Goal: Task Accomplishment & Management: Use online tool/utility

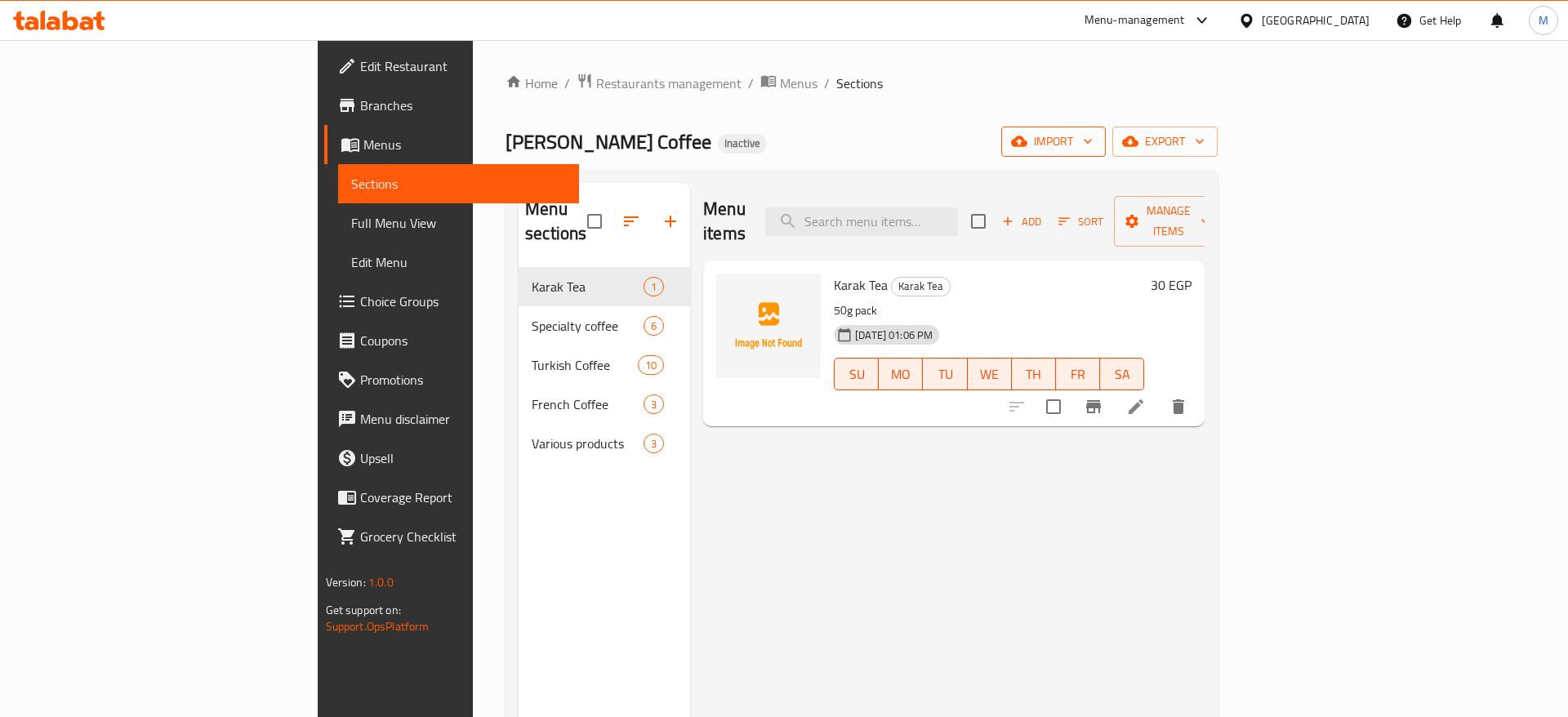
click at [1093, 138] on span "import" at bounding box center [1053, 141] width 79 height 21
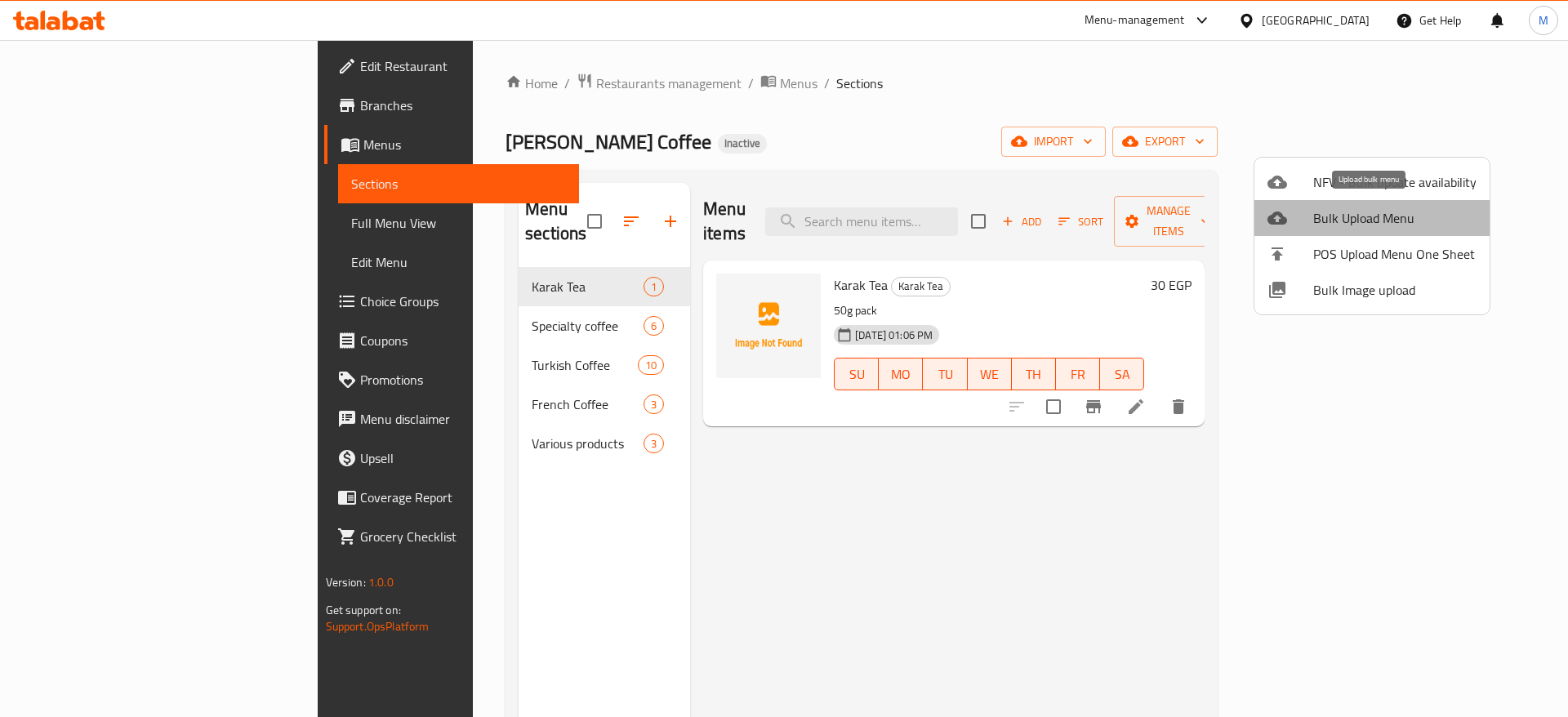
click at [1376, 213] on span "Bulk Upload Menu" at bounding box center [1394, 218] width 164 height 20
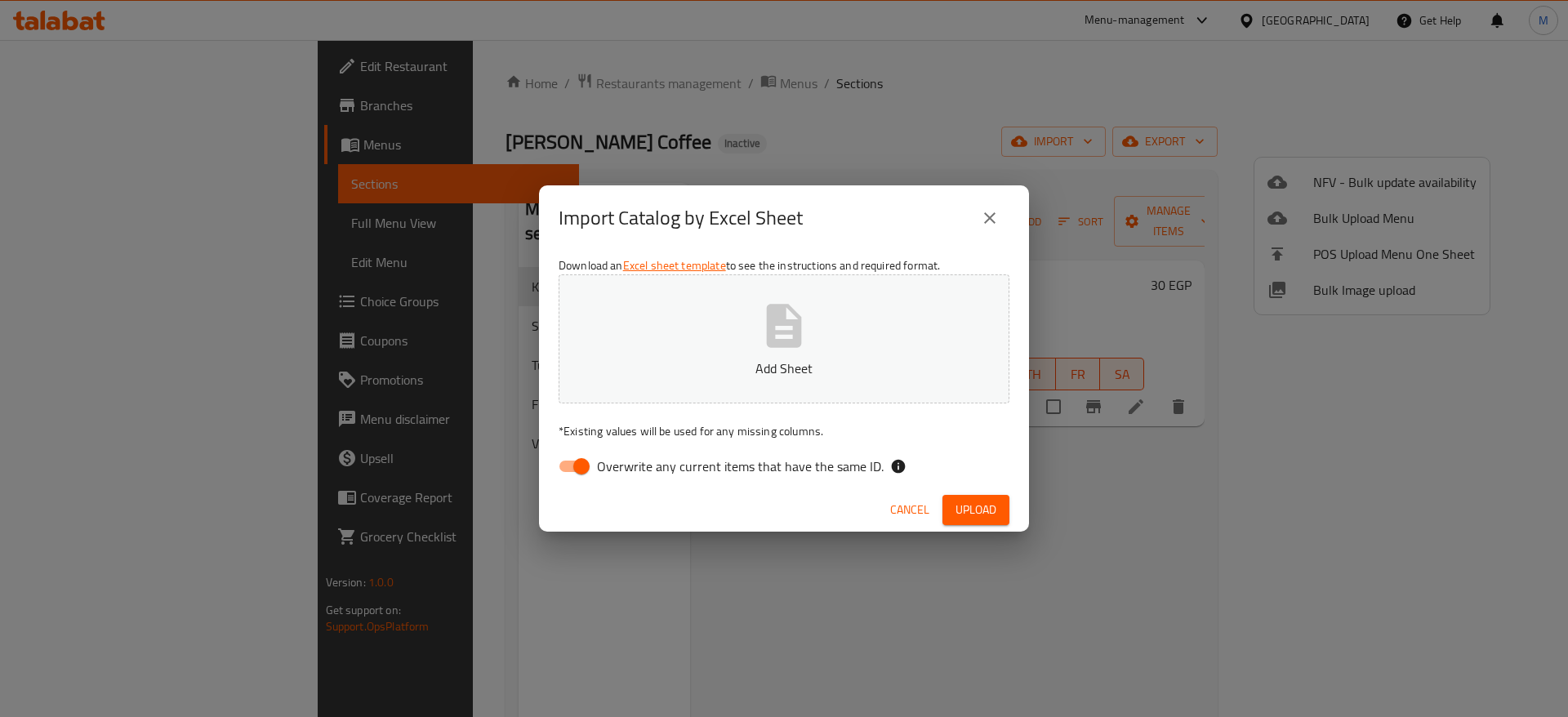
click at [566, 462] on input "Overwrite any current items that have the same ID." at bounding box center [581, 467] width 93 height 31
checkbox input "false"
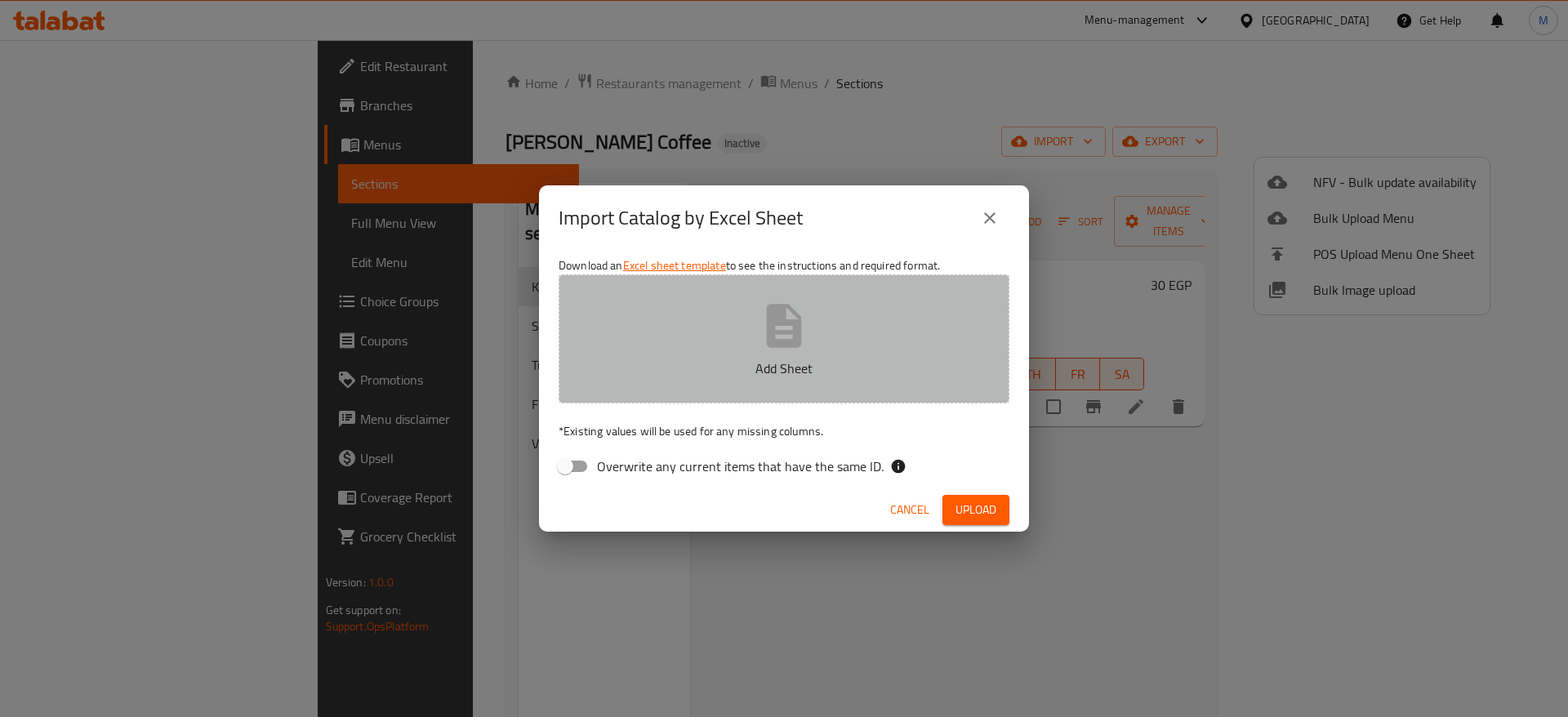
click at [717, 351] on button "Add Sheet" at bounding box center [784, 339] width 451 height 129
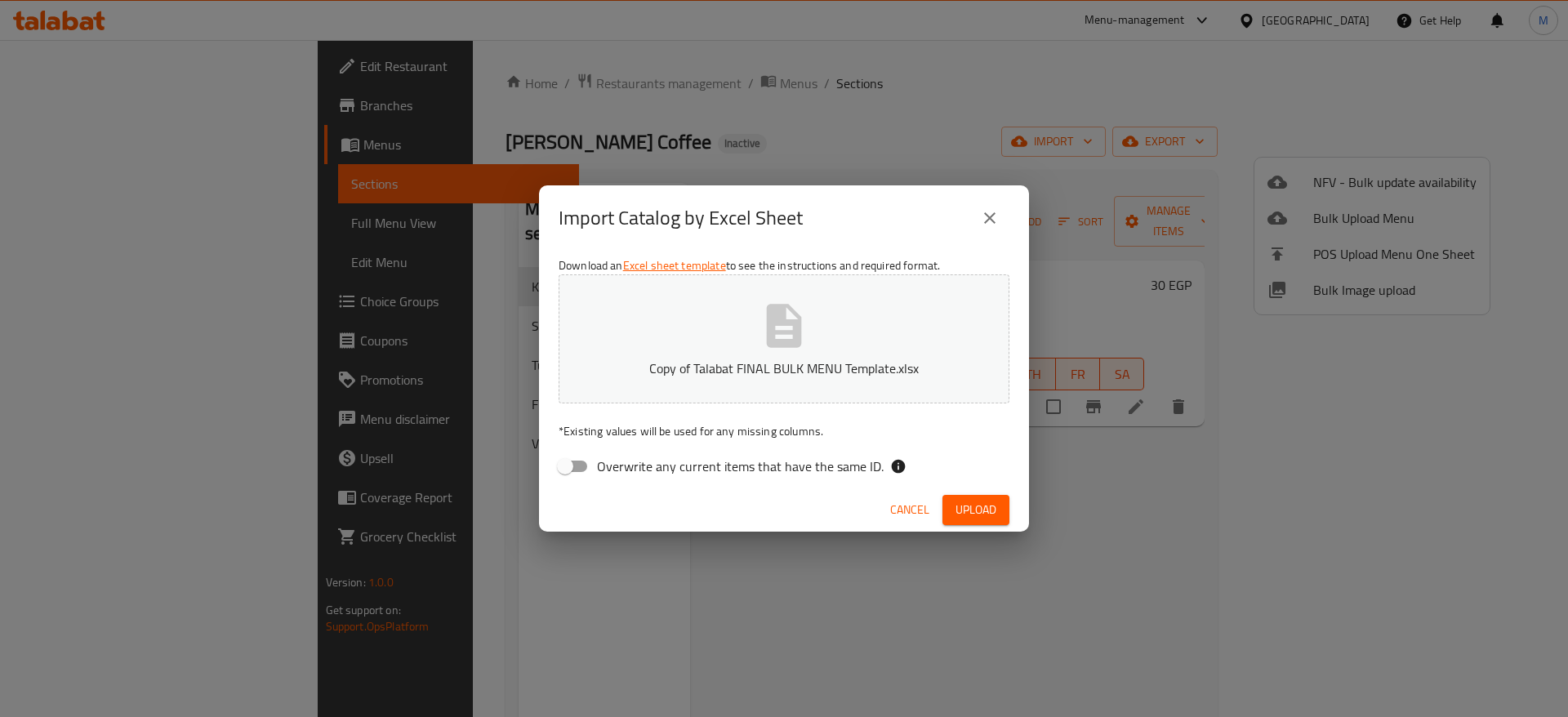
click at [962, 500] on span "Upload" at bounding box center [975, 510] width 41 height 21
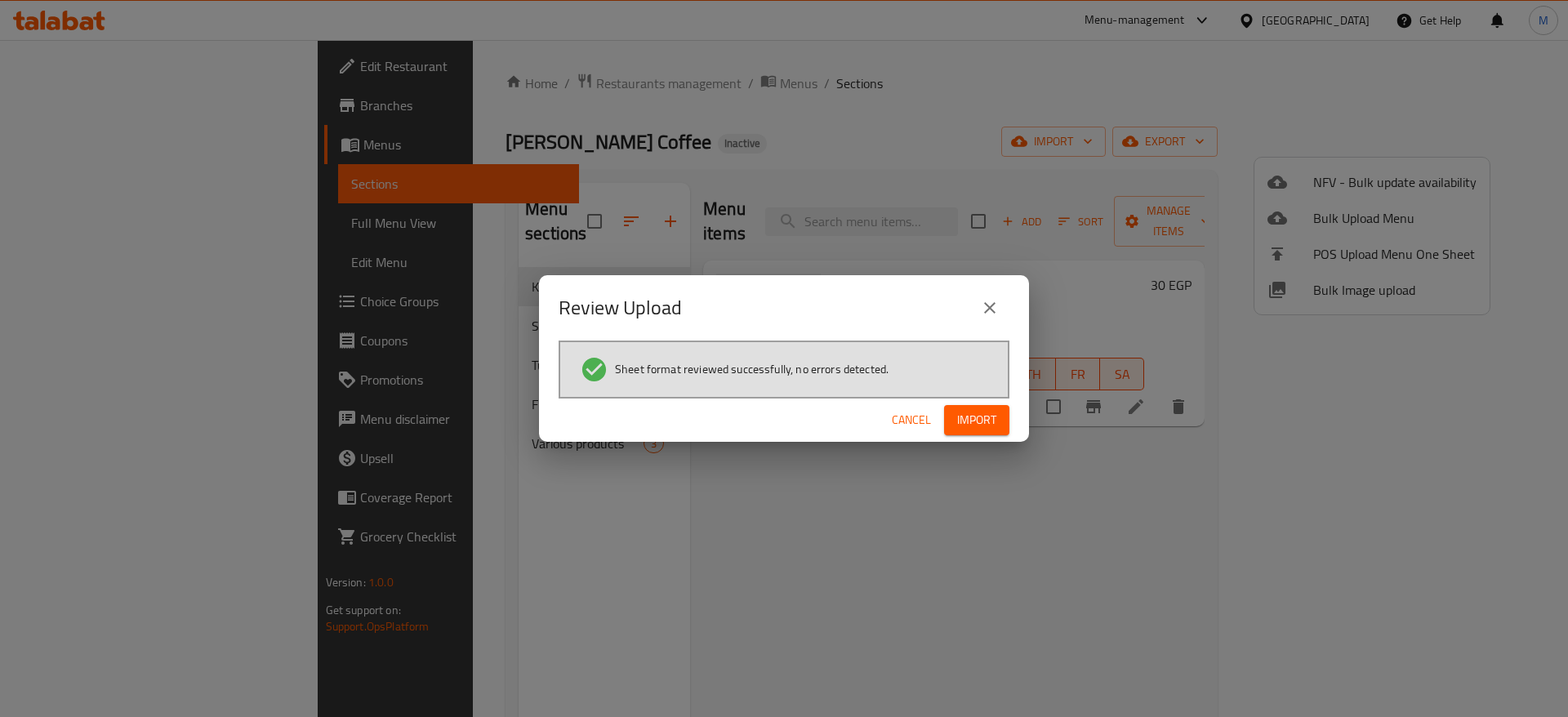
click at [989, 426] on span "Import" at bounding box center [976, 420] width 39 height 21
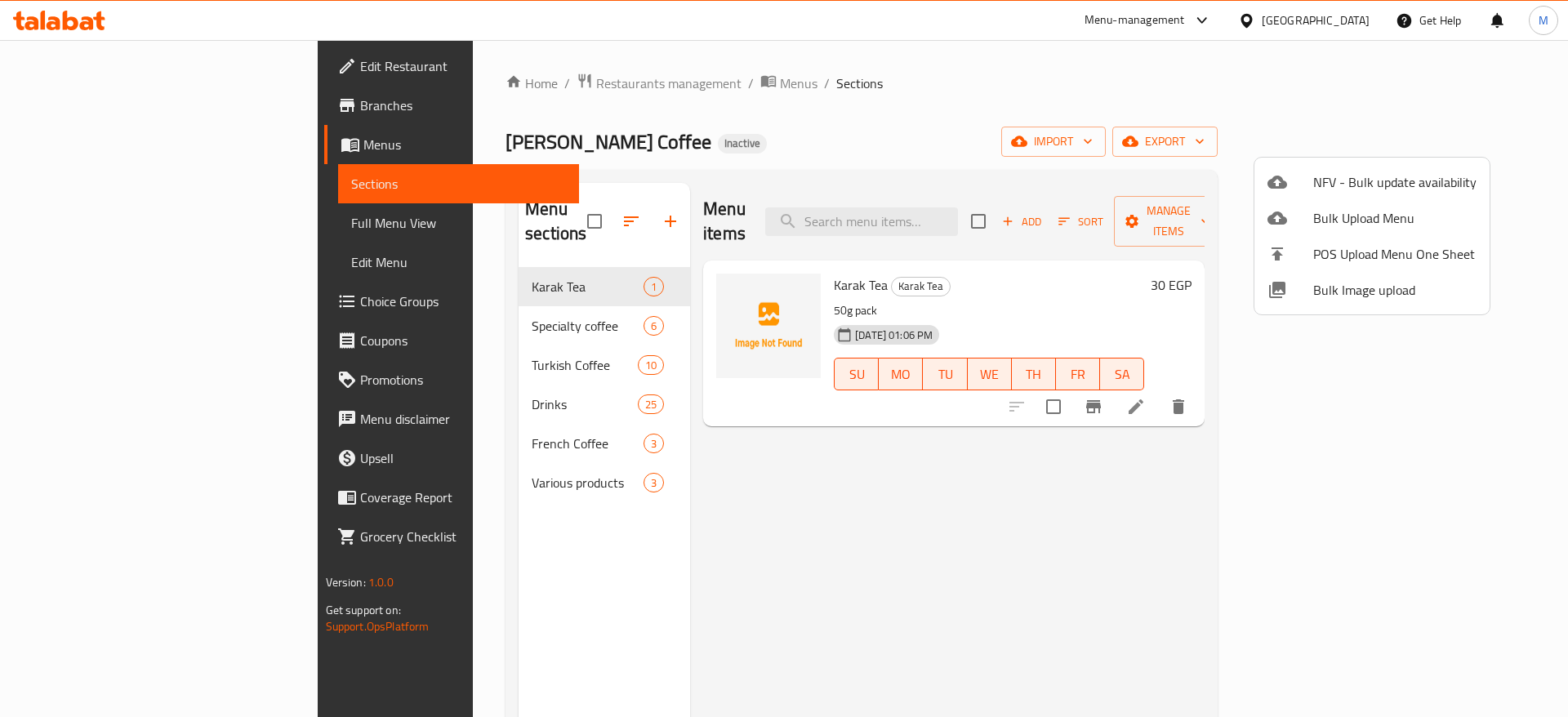
click at [74, 223] on div at bounding box center [784, 358] width 1568 height 717
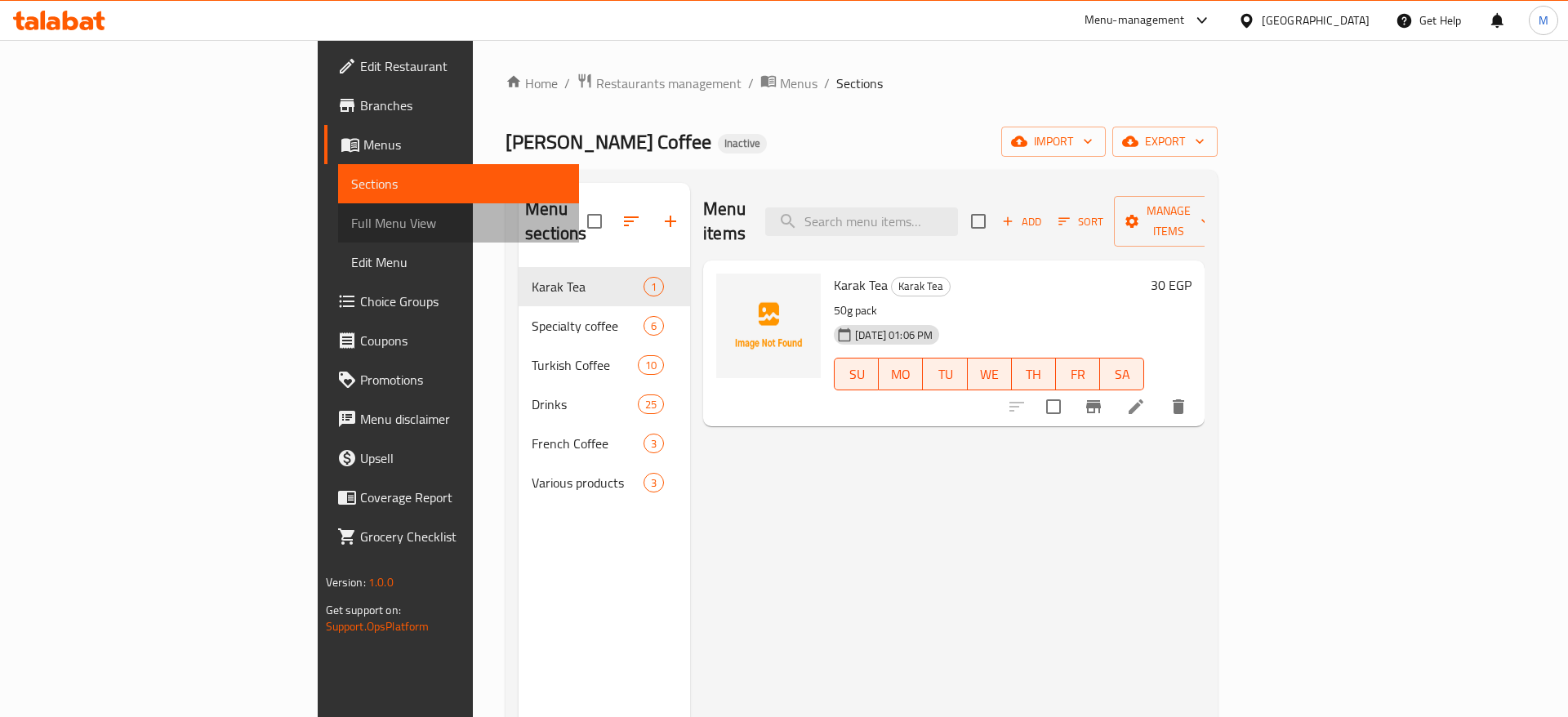
click at [351, 222] on span "Full Menu View" at bounding box center [458, 223] width 216 height 20
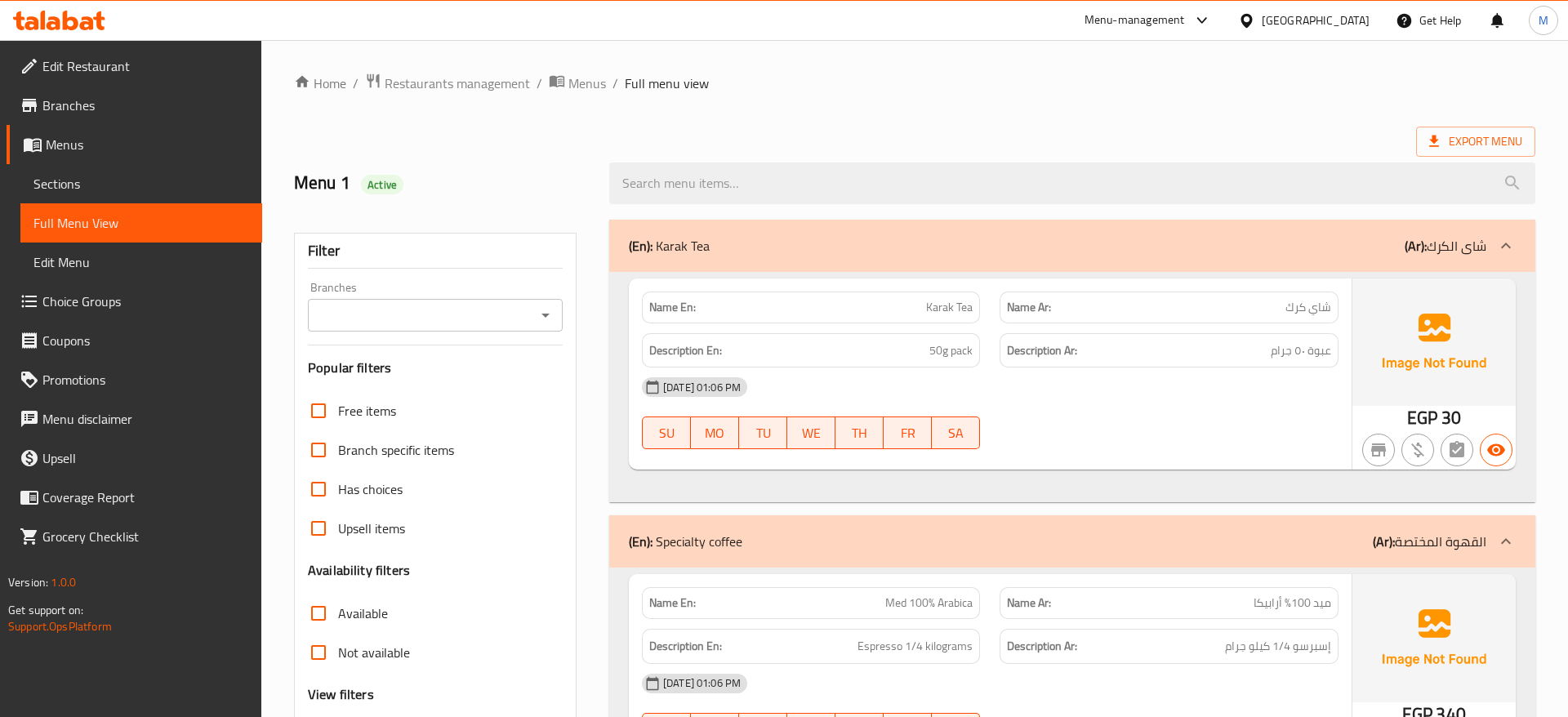
click at [856, 241] on div "(En): Karak Tea (Ar): شاى الكرك" at bounding box center [1057, 246] width 858 height 20
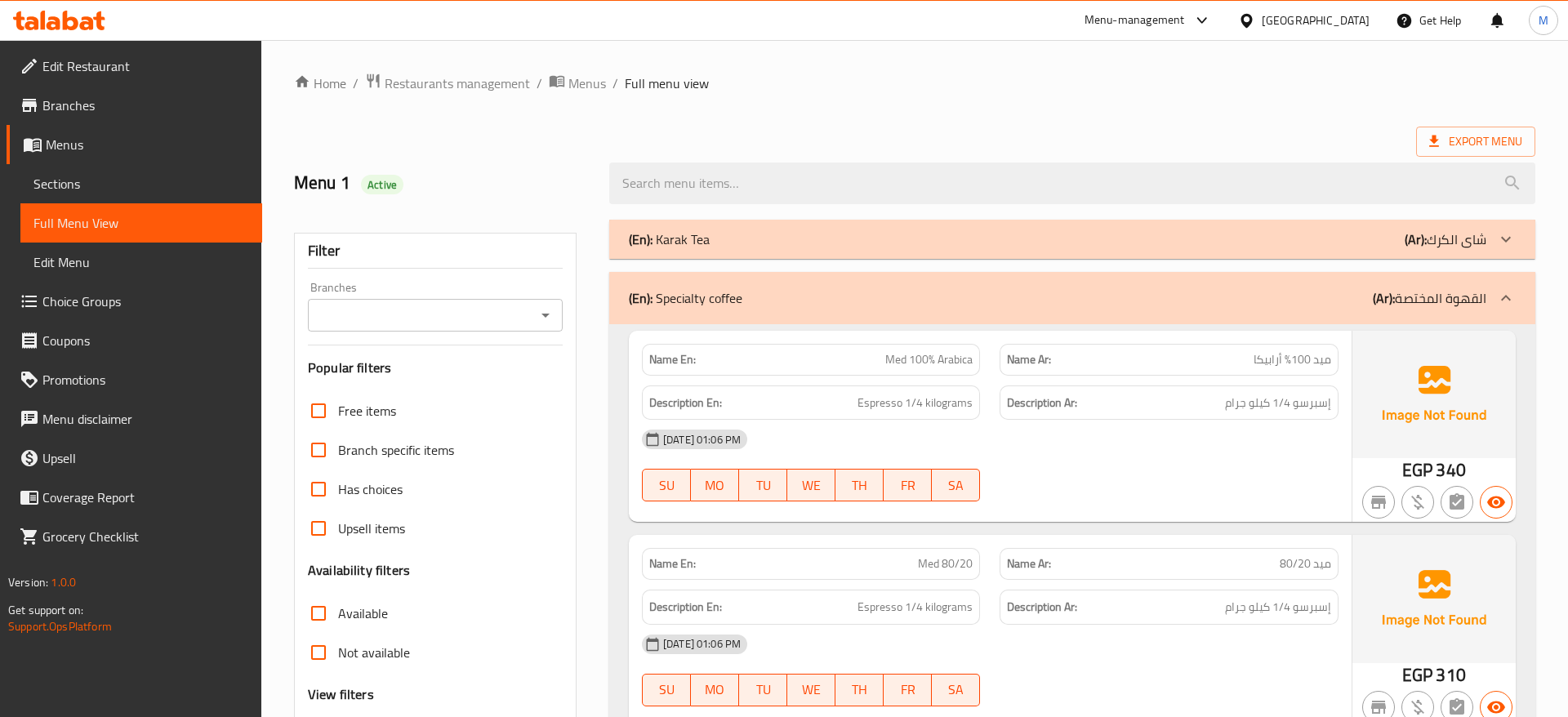
click at [1280, 301] on div "(En): Specialty coffee (Ar): القهوة المختصة" at bounding box center [1057, 298] width 858 height 20
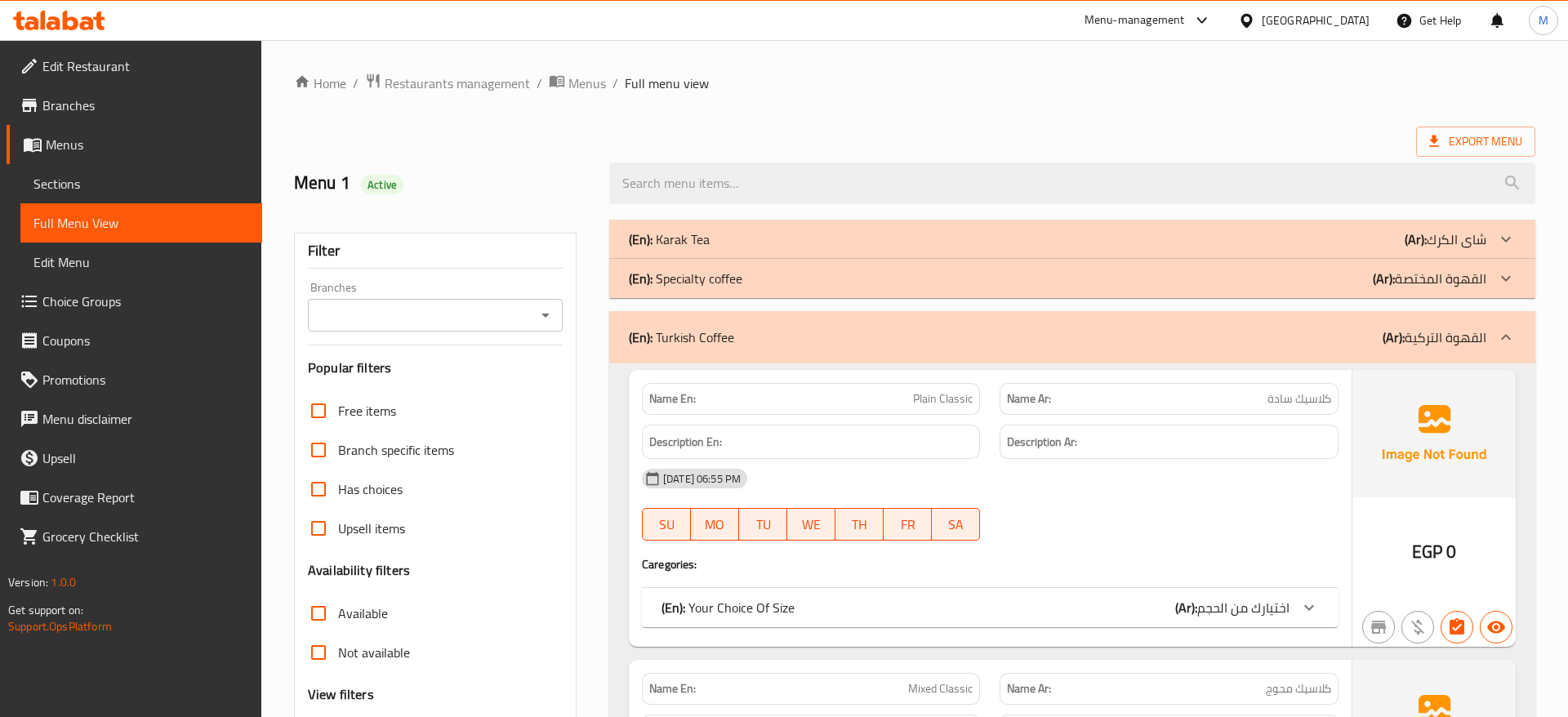
click at [1234, 335] on div "(En): Turkish Coffee (Ar): القهوة التركية" at bounding box center [1057, 337] width 858 height 20
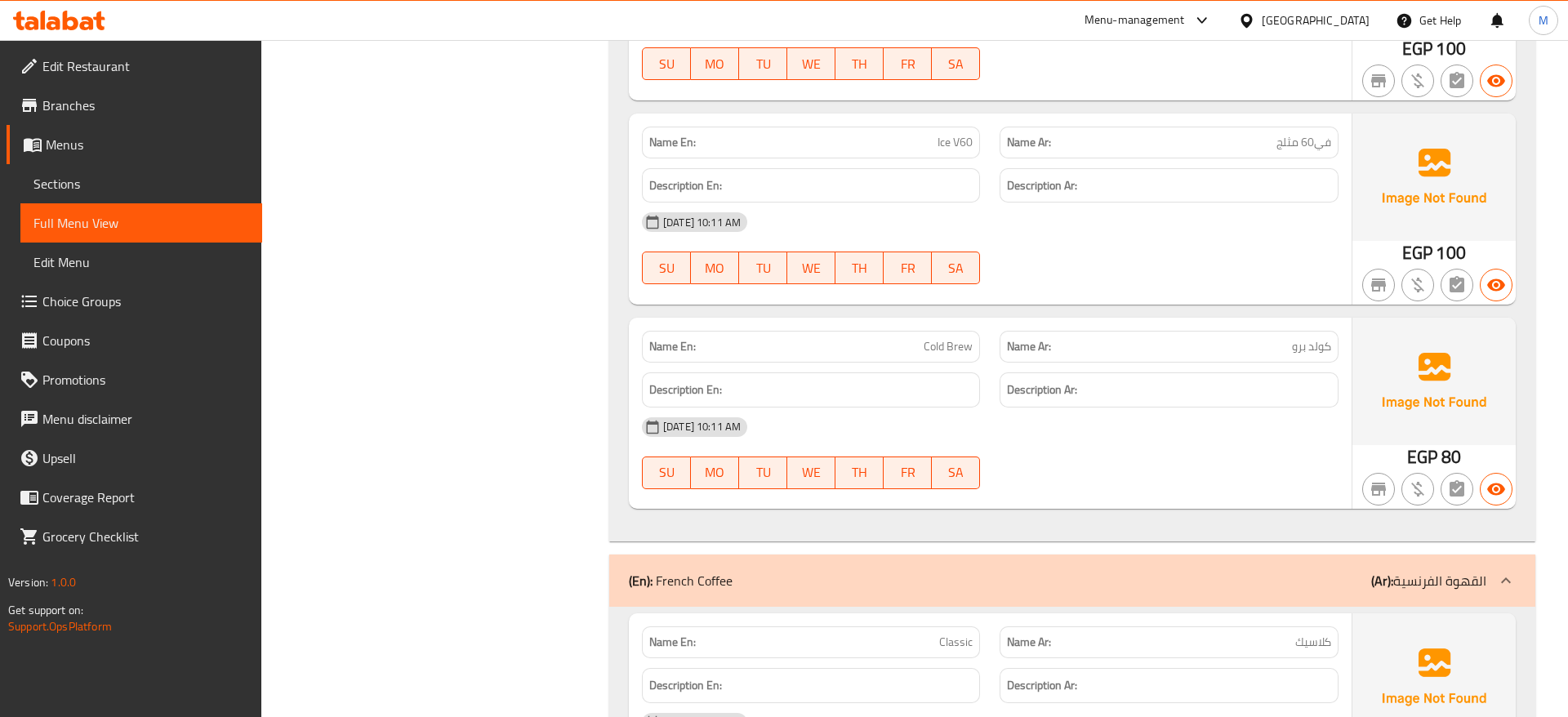
scroll to position [5249, 0]
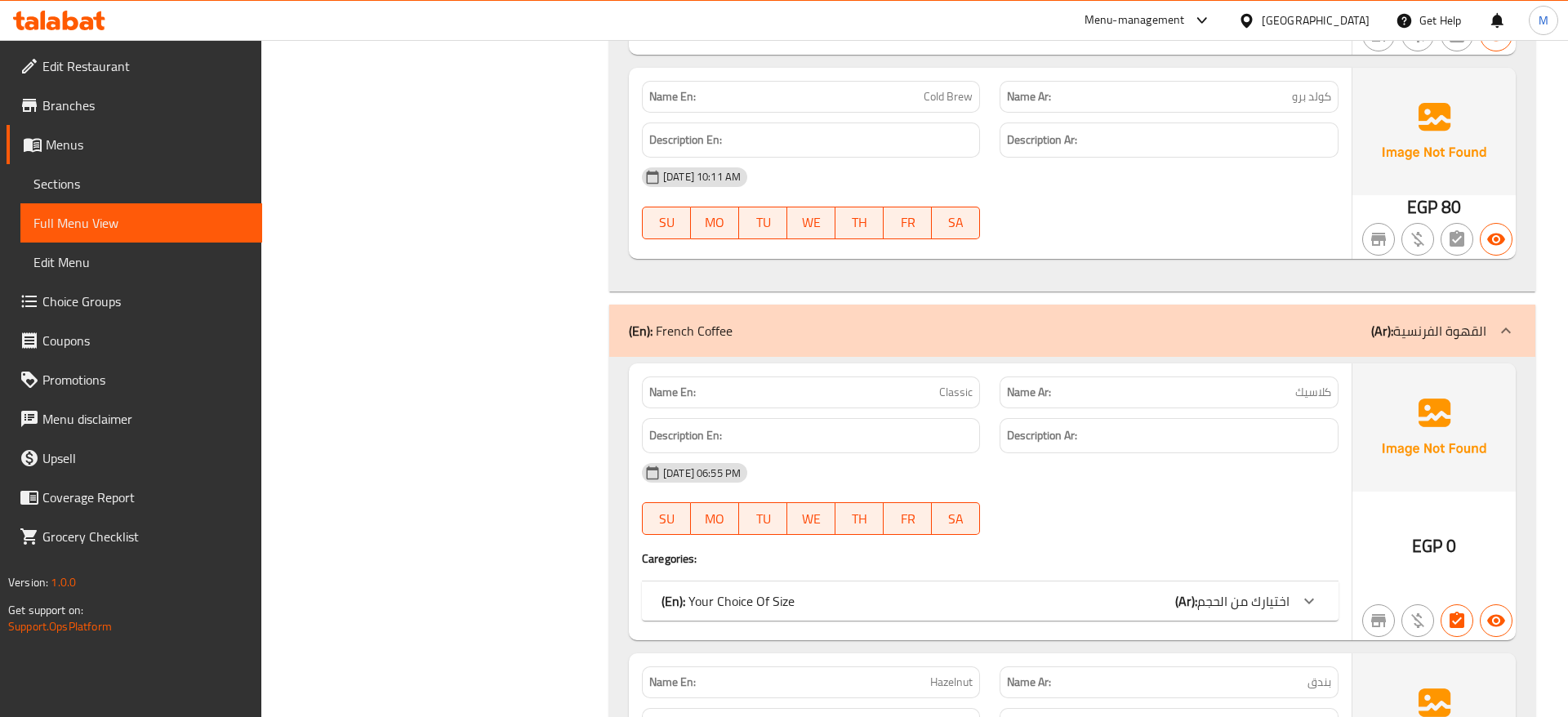
click at [1141, 339] on div "(En): French Coffee (Ar): القهوة الفرنسية" at bounding box center [1057, 331] width 858 height 20
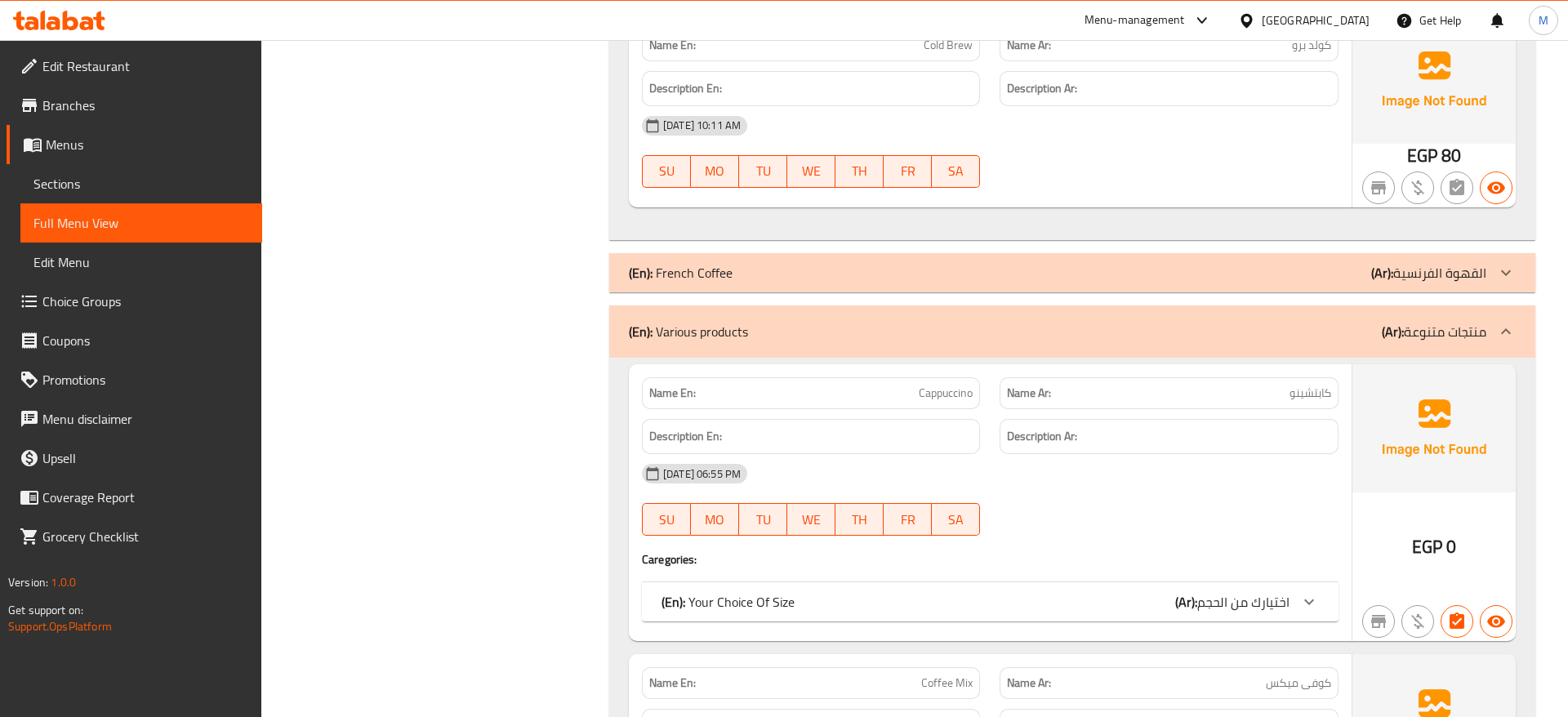
scroll to position [5333, 0]
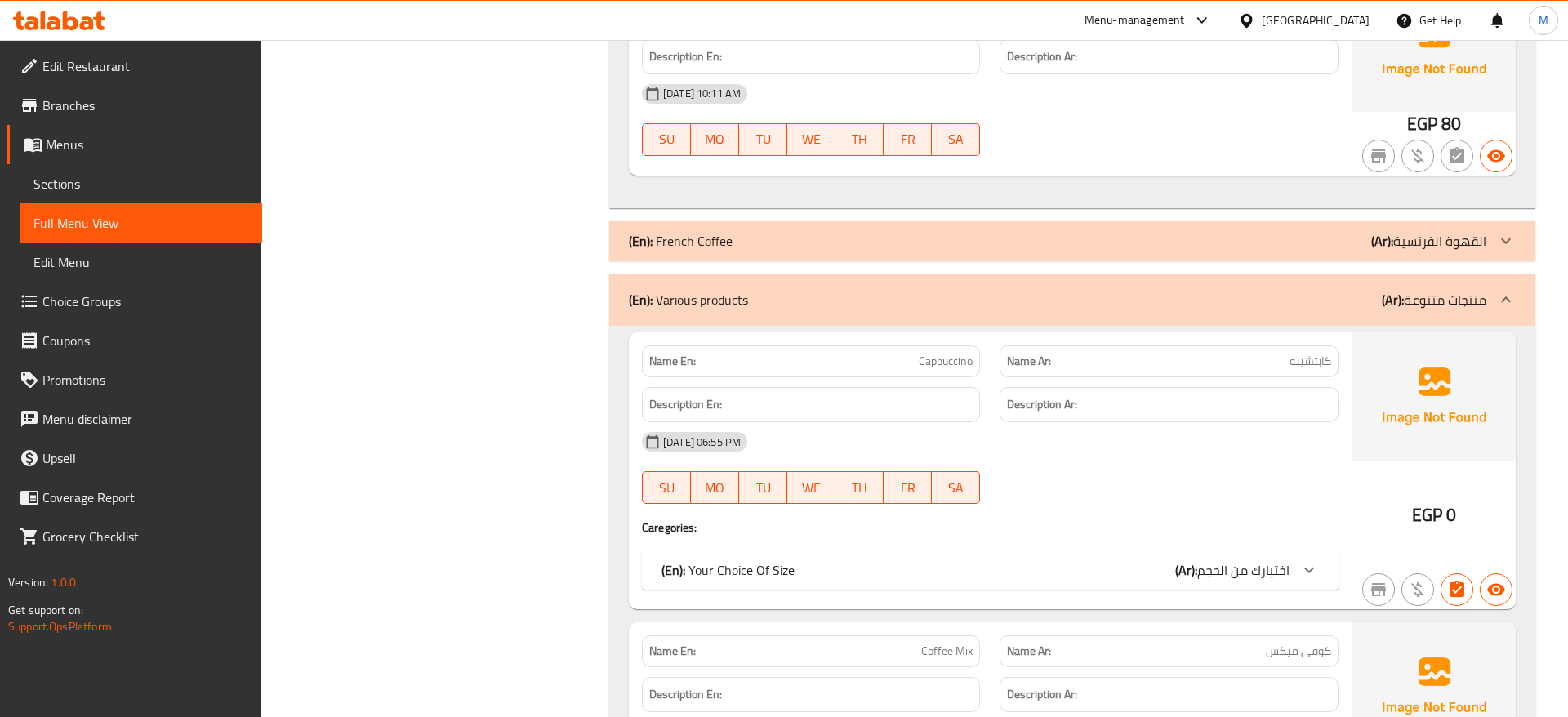
click at [1164, 313] on div "(En): Various products (Ar): منتجات متنوعة" at bounding box center [1072, 300] width 925 height 52
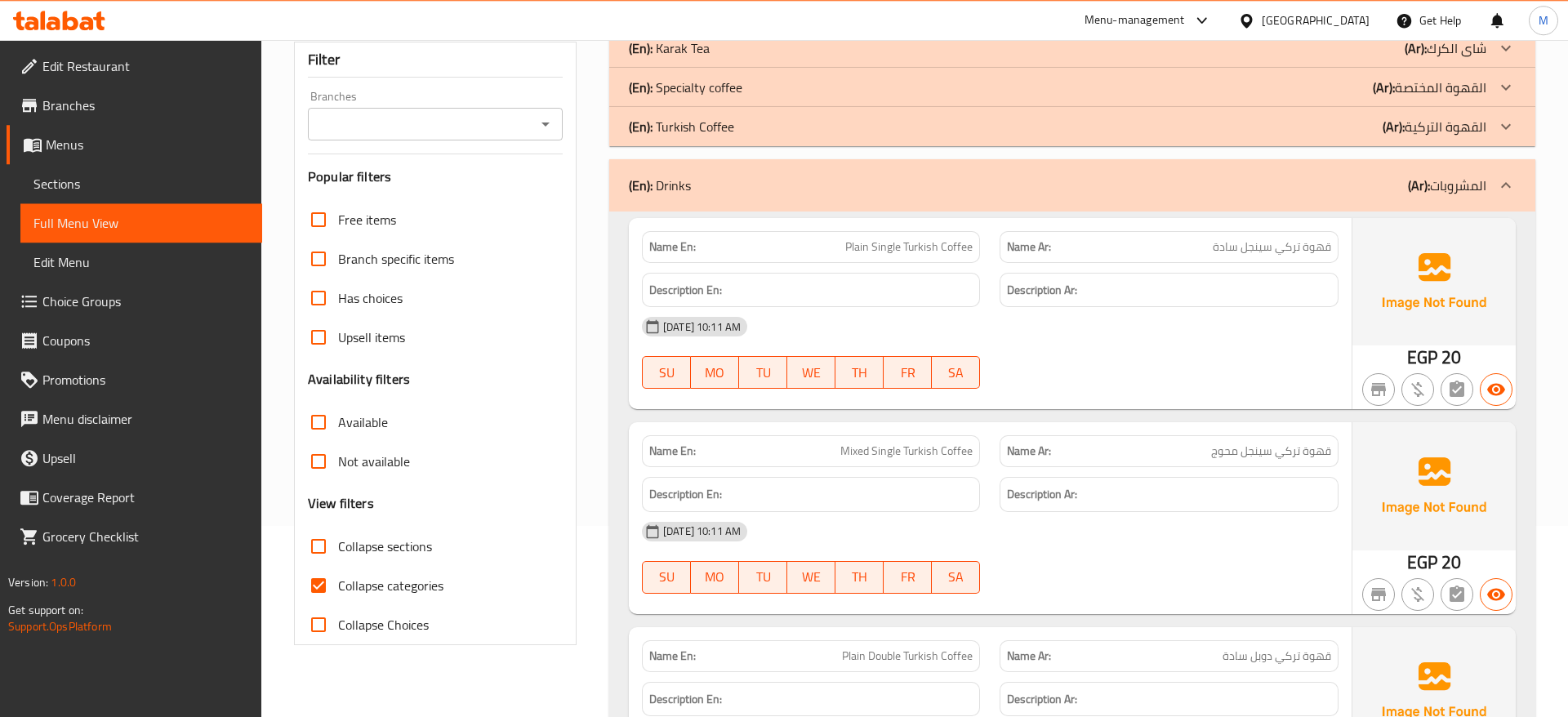
scroll to position [250, 0]
